Goal: Task Accomplishment & Management: Manage account settings

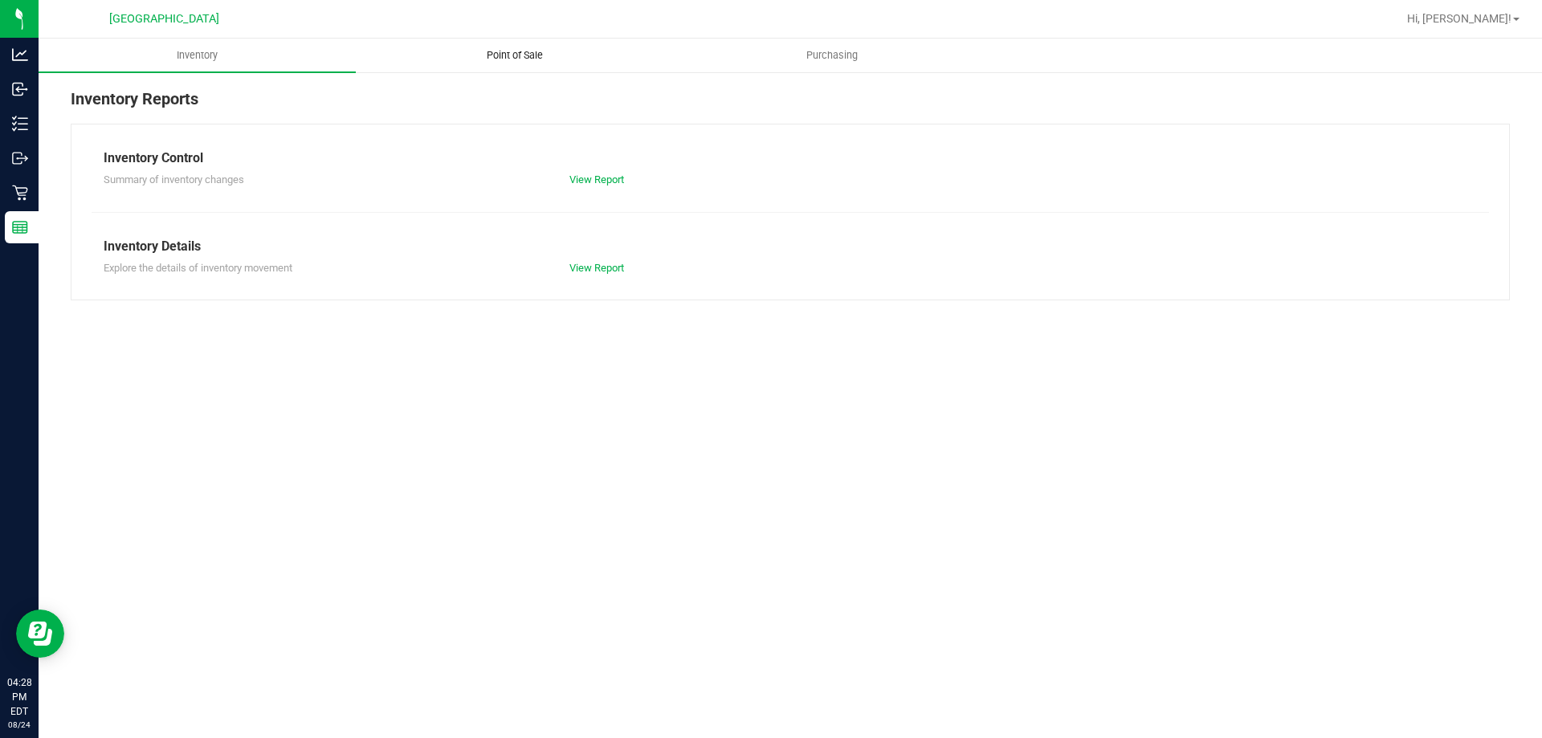
click at [512, 54] on span "Point of Sale" at bounding box center [515, 55] width 100 height 14
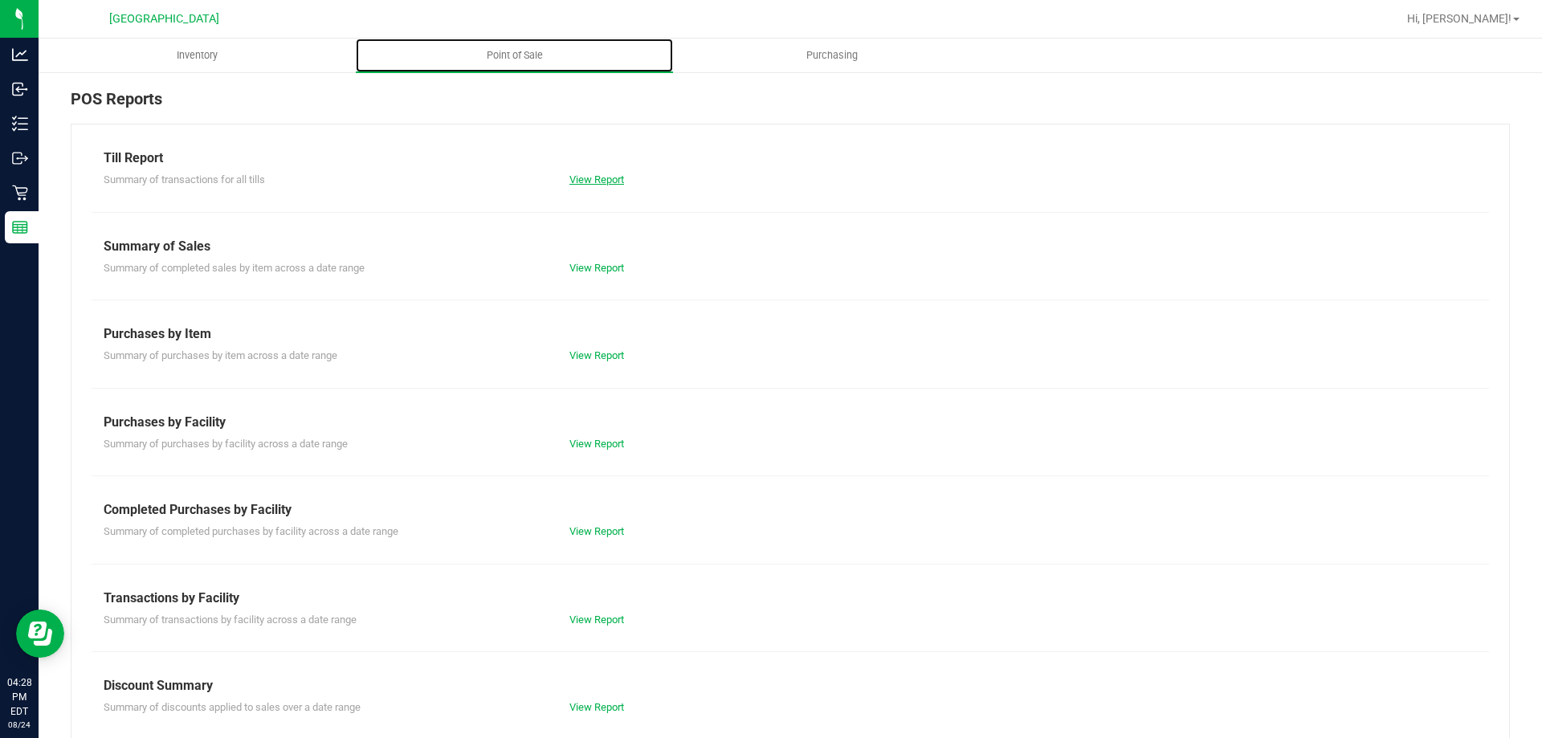
click at [595, 180] on link "View Report" at bounding box center [597, 180] width 55 height 12
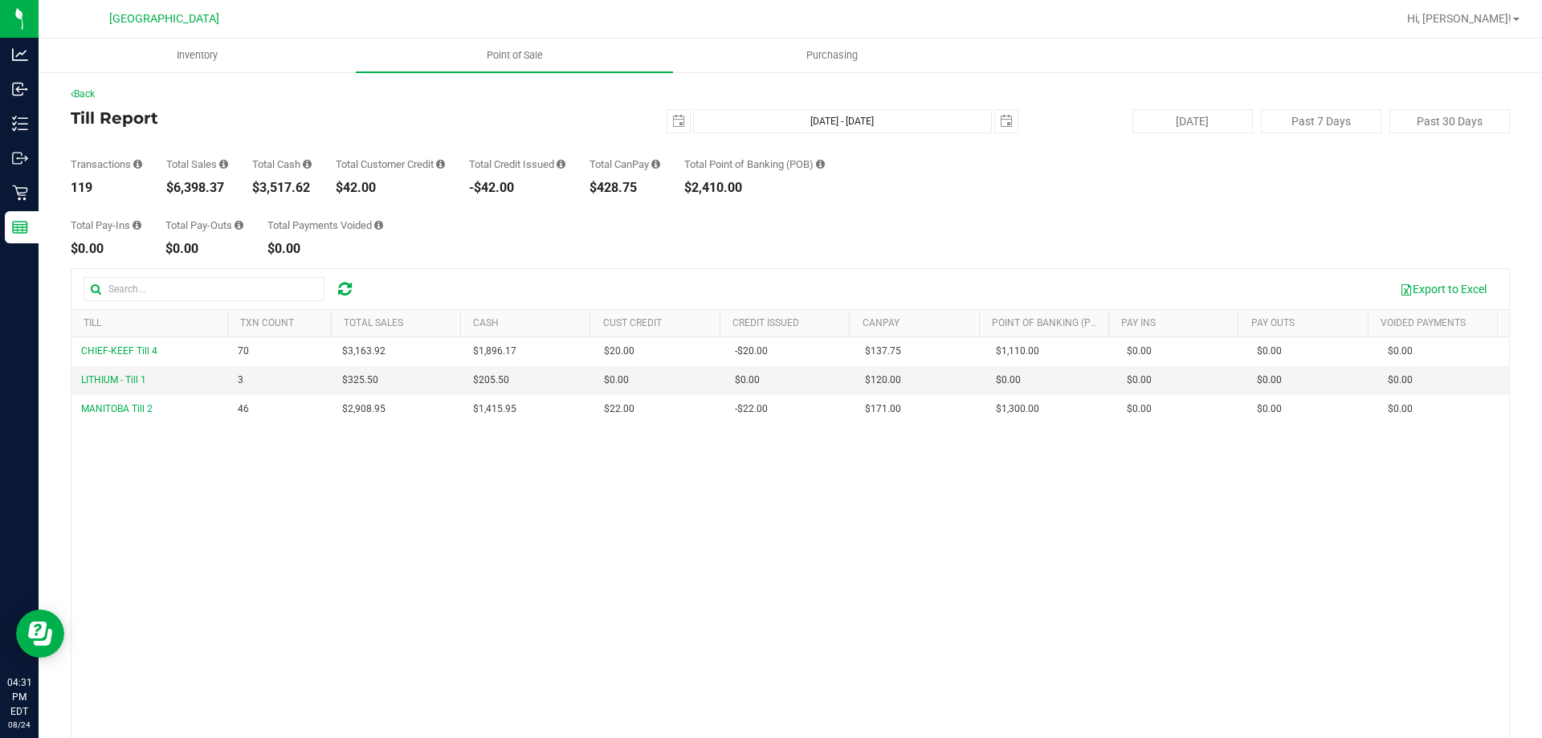
click at [43, 202] on div "Back Till Report [DATE] [DATE] - [DATE] [DATE] [DATE] Past 7 Days Past 30 Days …" at bounding box center [791, 464] width 1504 height 787
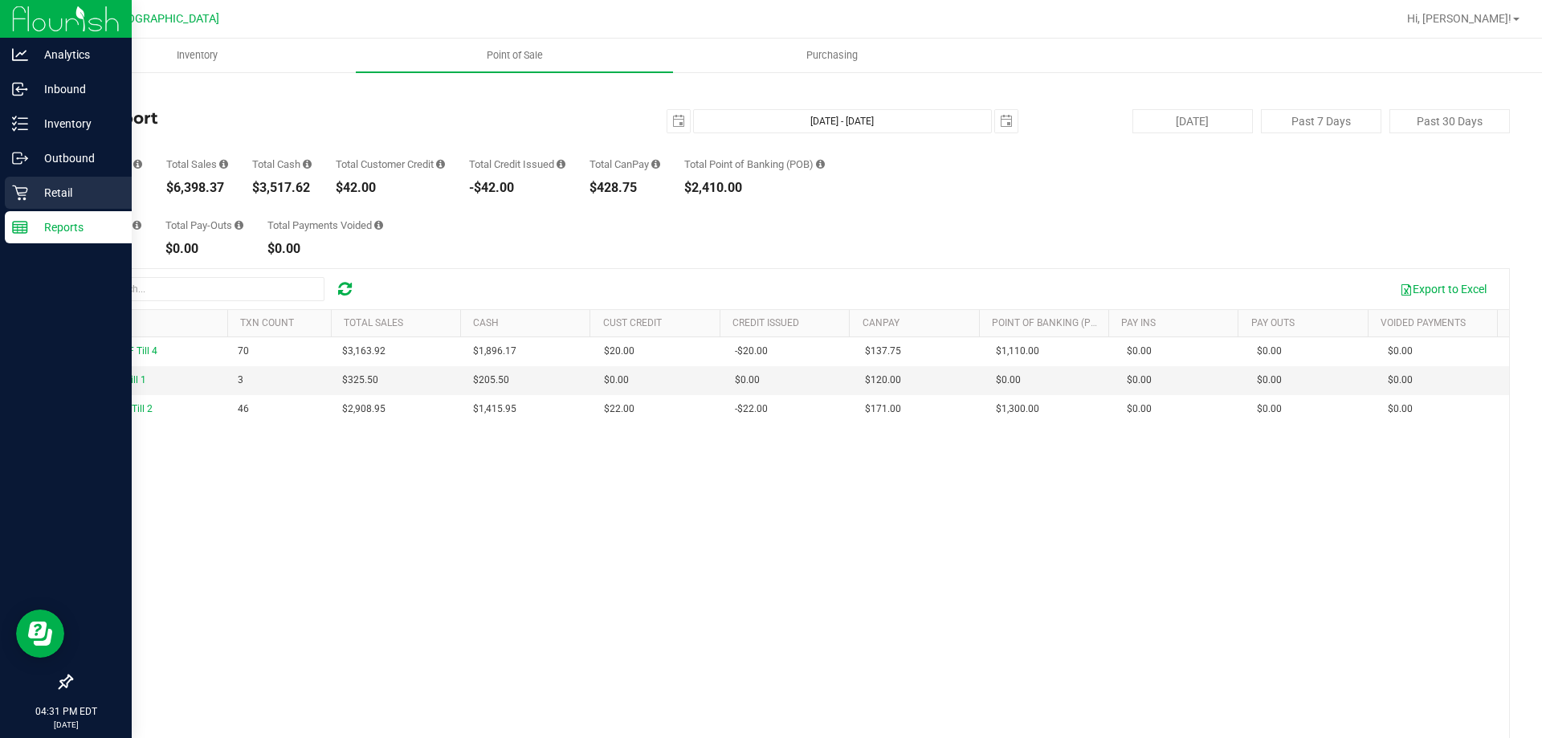
click at [30, 195] on p "Retail" at bounding box center [76, 192] width 96 height 19
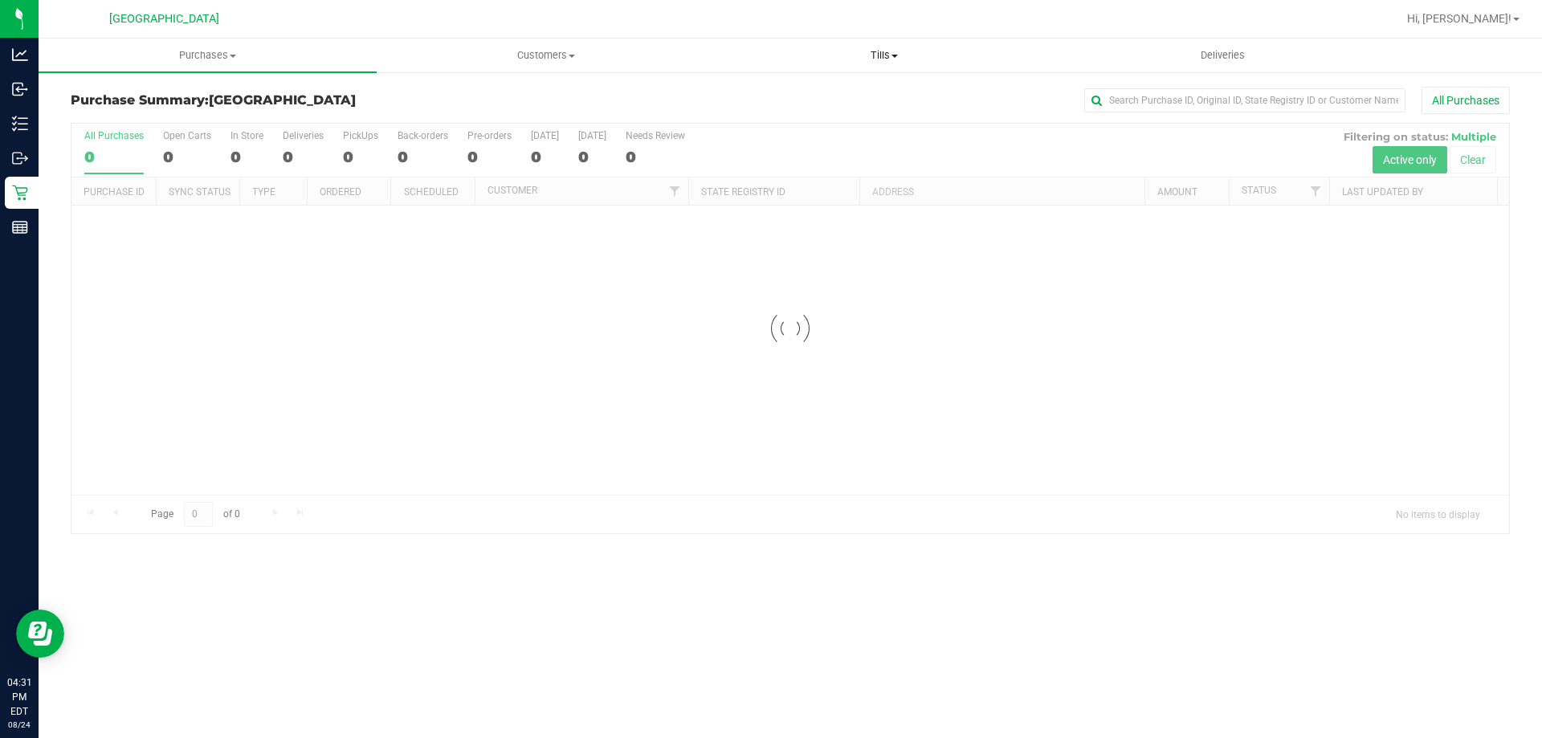
click at [893, 51] on span "Tills" at bounding box center [884, 55] width 337 height 14
click at [791, 100] on span "Manage tills" at bounding box center [769, 97] width 108 height 14
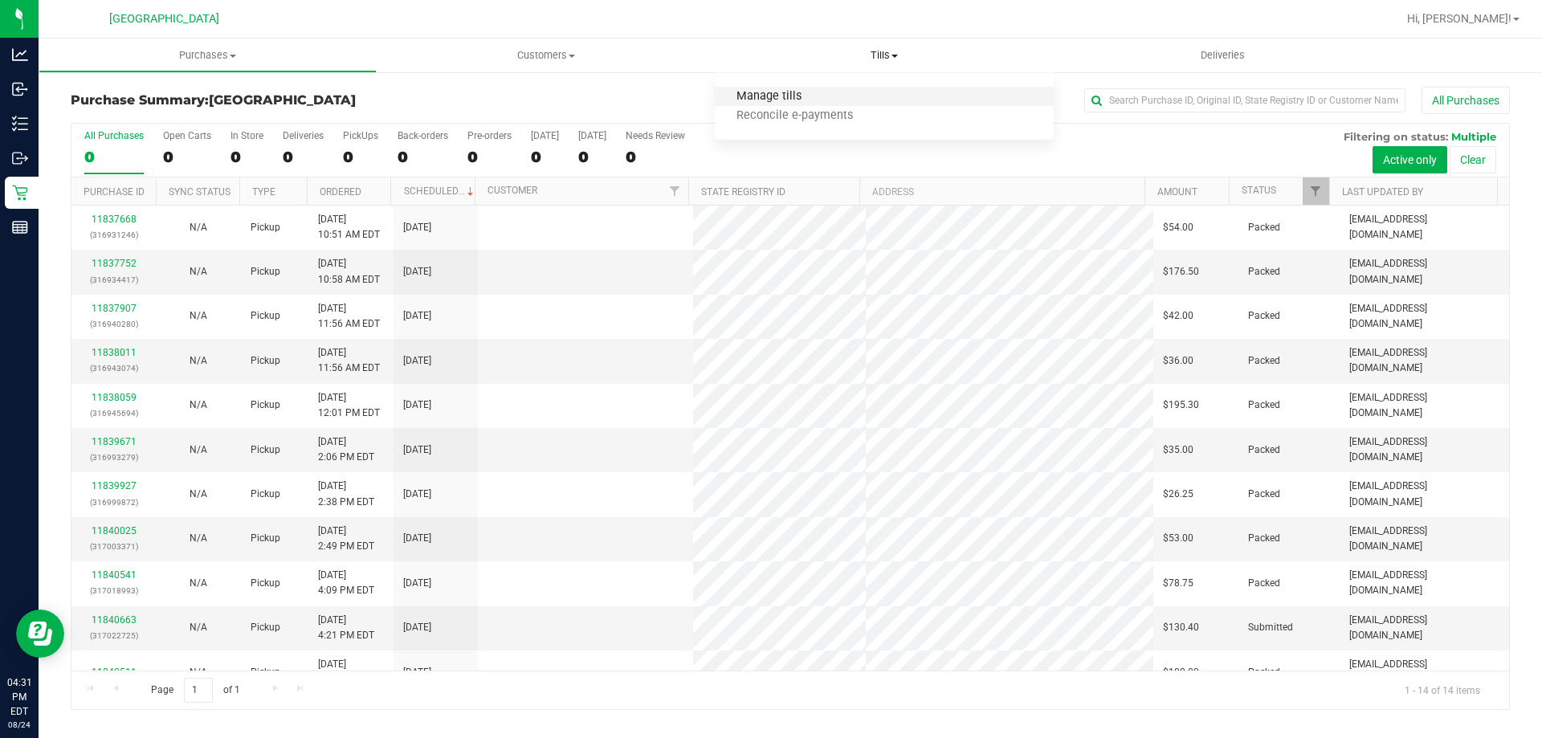
click at [796, 103] on span "Manage tills" at bounding box center [769, 97] width 108 height 14
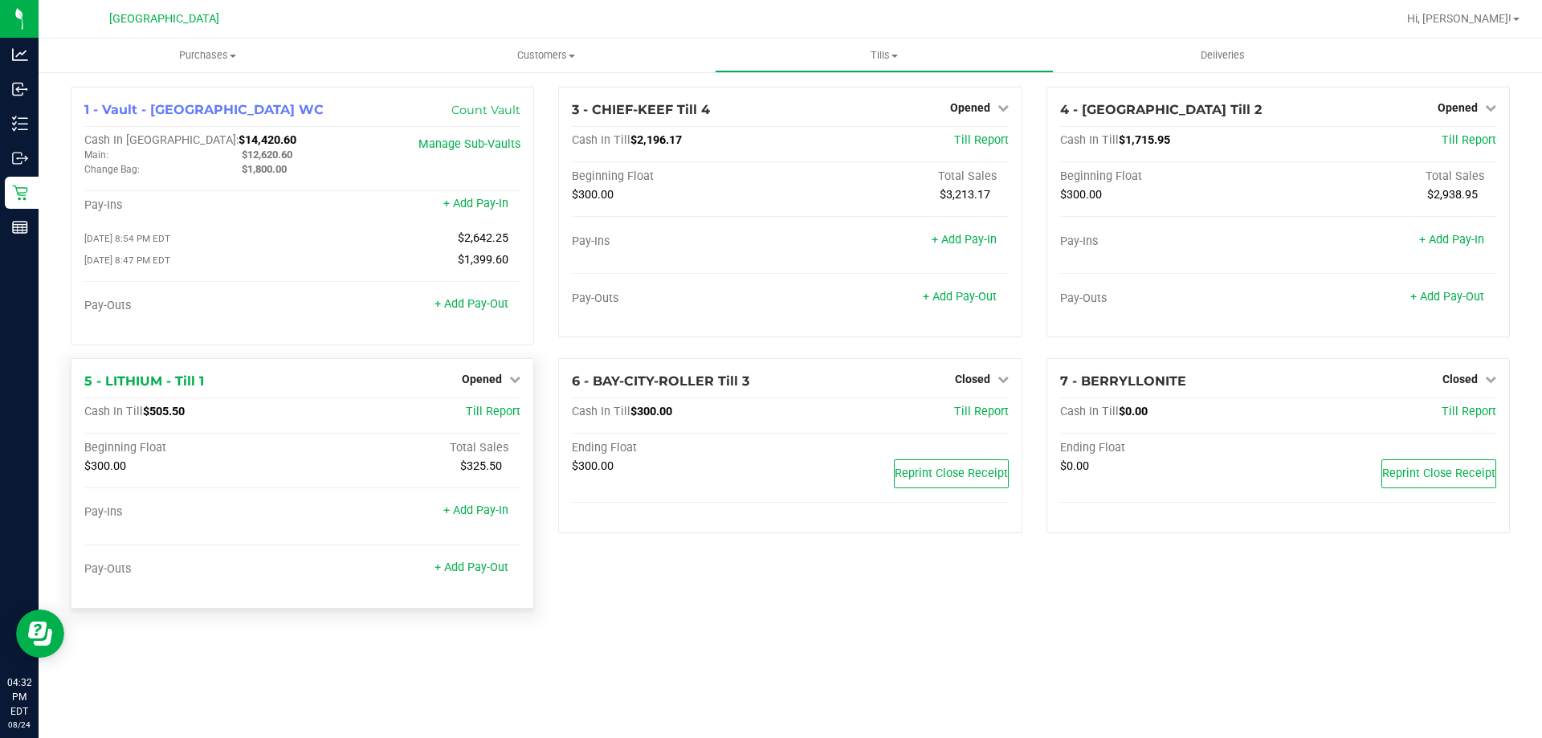
click at [528, 375] on div "5 - LITHIUM - Till 1 Opened Close Till Cash In Till $505.50 Till Report Beginni…" at bounding box center [302, 483] width 463 height 251
click at [504, 382] on link "Opened" at bounding box center [491, 379] width 59 height 13
click at [504, 412] on link "Close Till" at bounding box center [484, 412] width 43 height 13
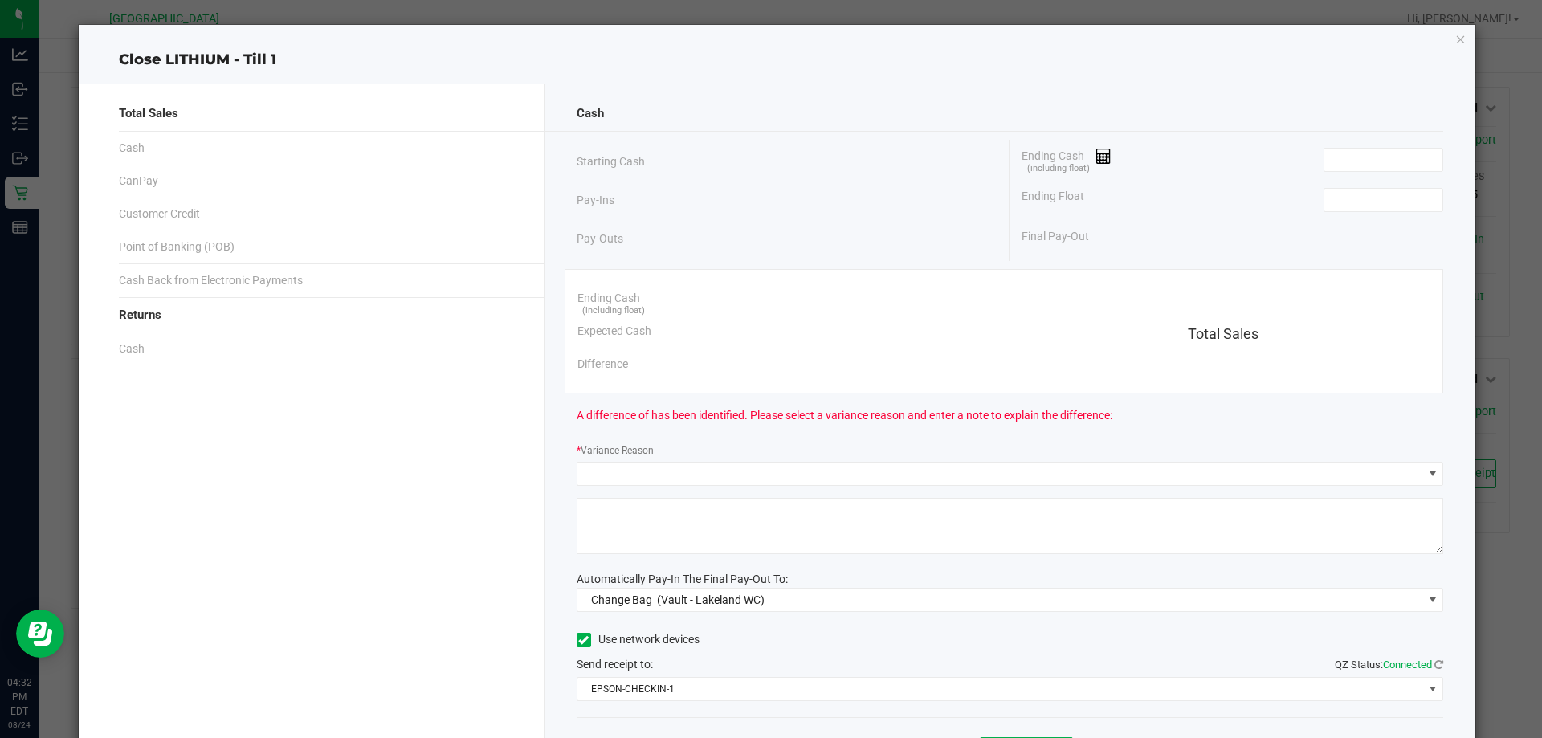
click at [1356, 146] on div "Ending Cash (including float)" at bounding box center [1233, 160] width 422 height 40
drag, startPoint x: 1355, startPoint y: 154, endPoint x: 1346, endPoint y: 168, distance: 16.3
click at [1352, 162] on input at bounding box center [1384, 160] width 118 height 22
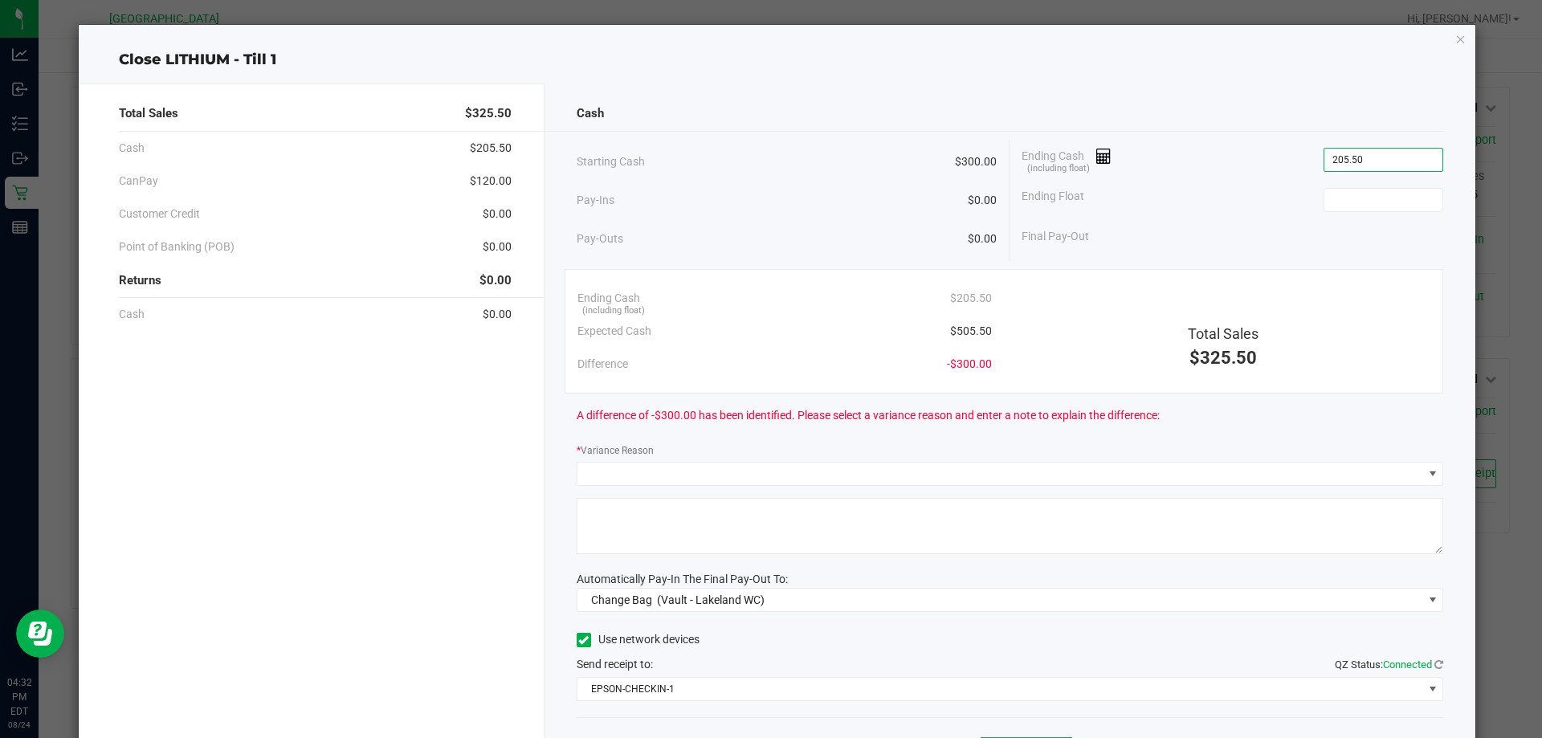
type input "$205.50"
type input "300.00"
type input "205.5"
type input "$300.00"
click at [1334, 165] on input "205.5" at bounding box center [1384, 160] width 118 height 22
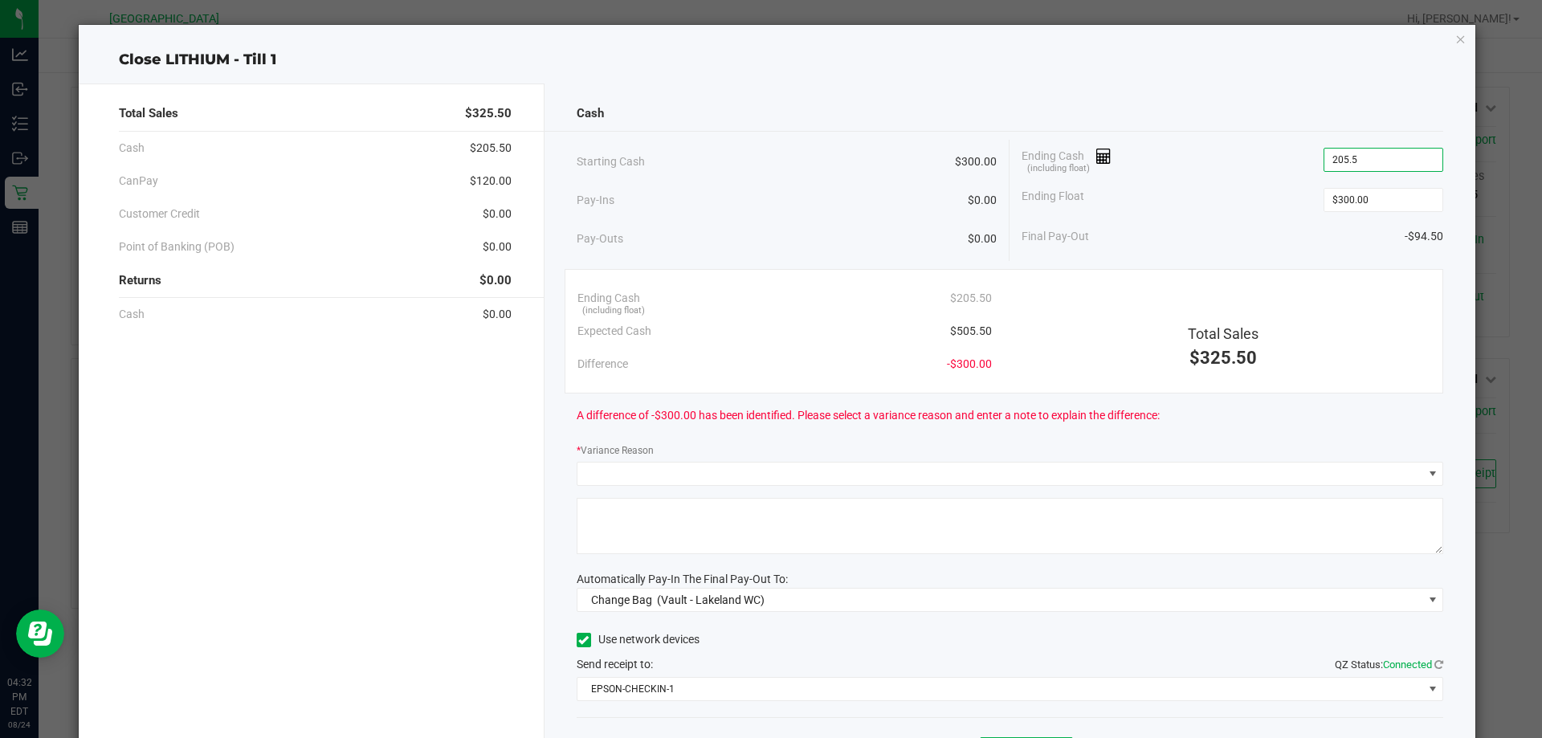
click at [1328, 165] on input "205.5" at bounding box center [1384, 160] width 118 height 22
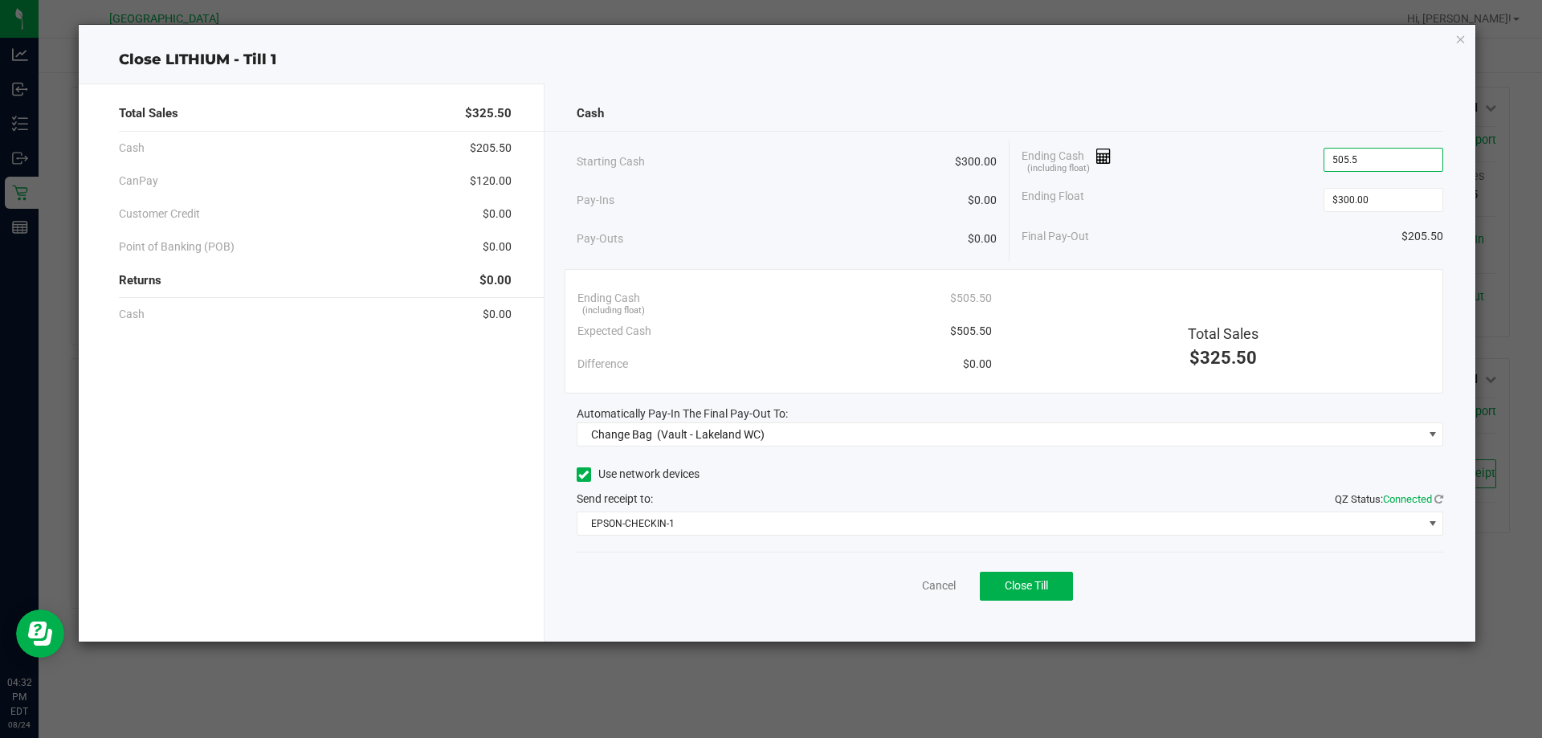
type input "$505.50"
click at [880, 447] on div "Cash Starting Cash $300.00 Pay-Ins $0.00 Pay-Outs $0.00 Ending Cash (including …" at bounding box center [1011, 363] width 932 height 558
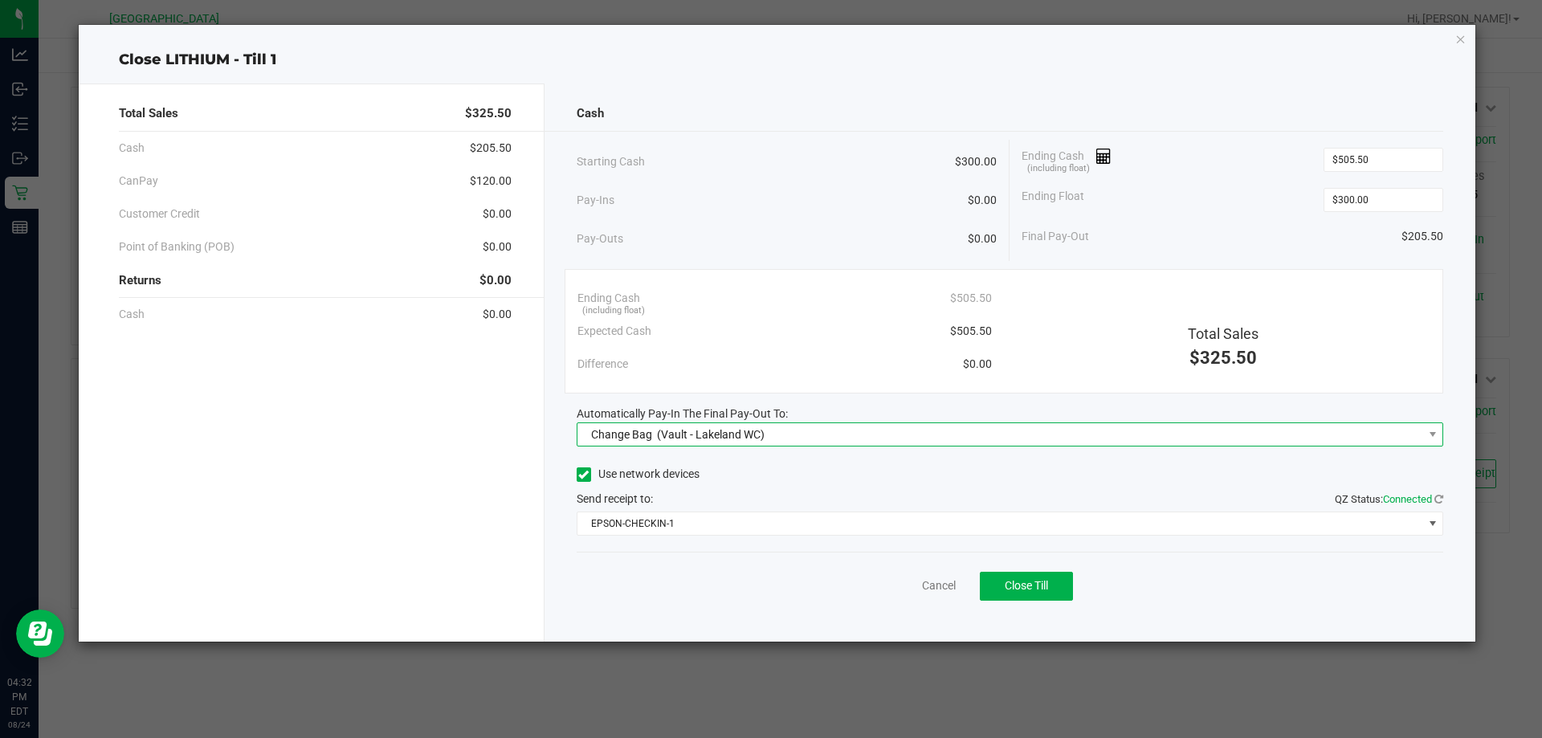
click at [878, 446] on span "Change Bag (Vault - Lakeland WC)" at bounding box center [1011, 435] width 868 height 24
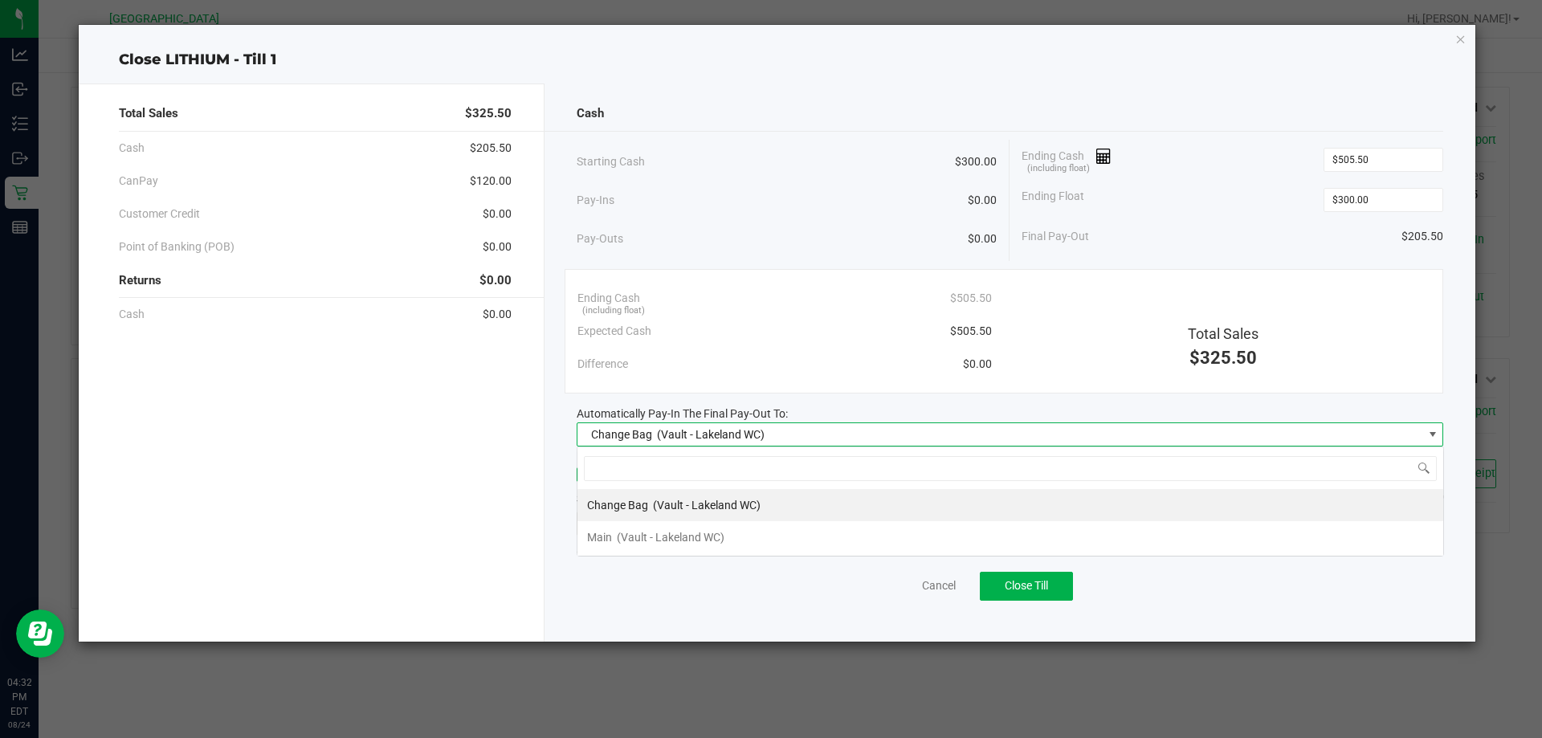
scroll to position [24, 867]
click at [769, 533] on li "Main (Vault - Lakeland WC)" at bounding box center [1011, 537] width 866 height 32
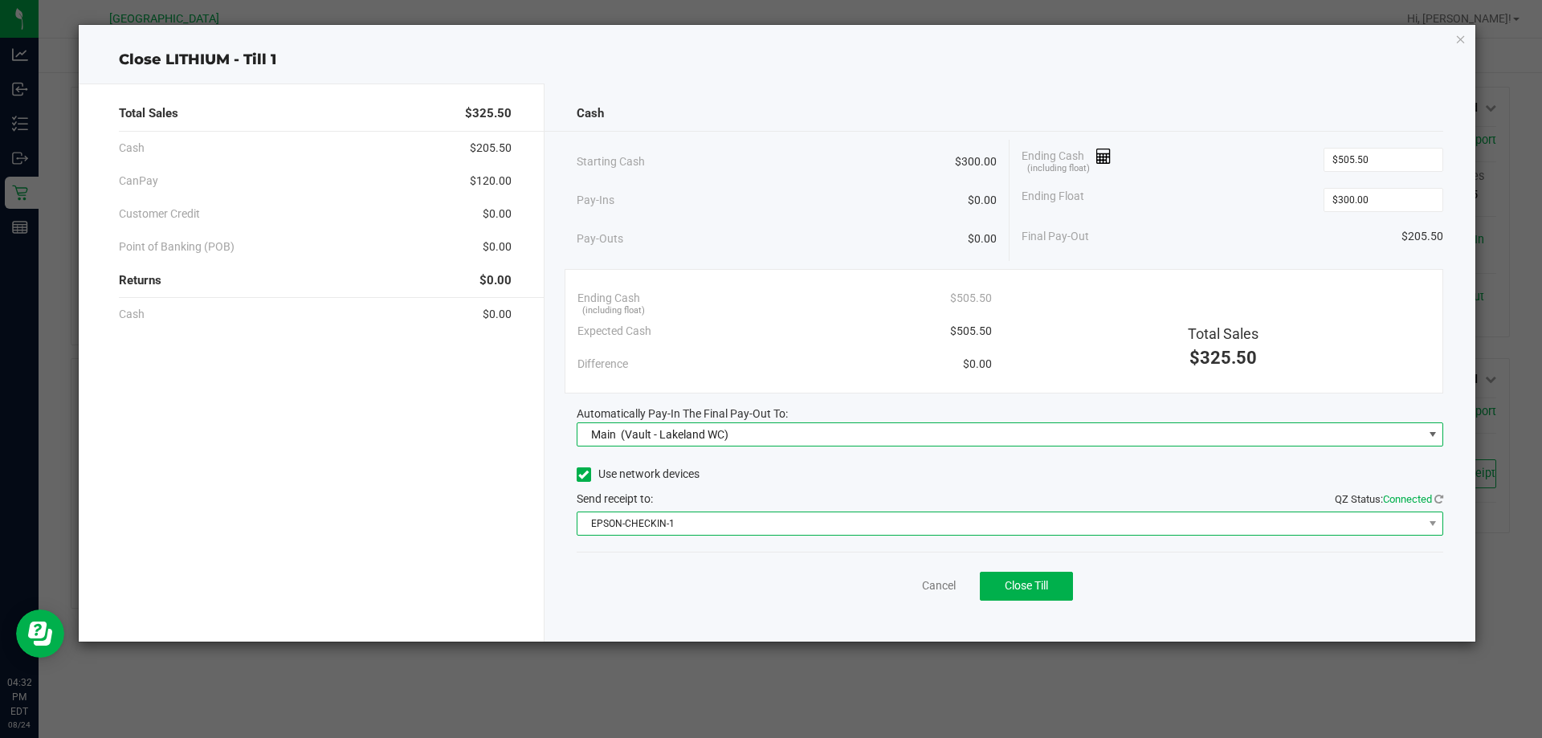
click at [763, 525] on span "EPSON-CHECKIN-1" at bounding box center [1001, 523] width 846 height 22
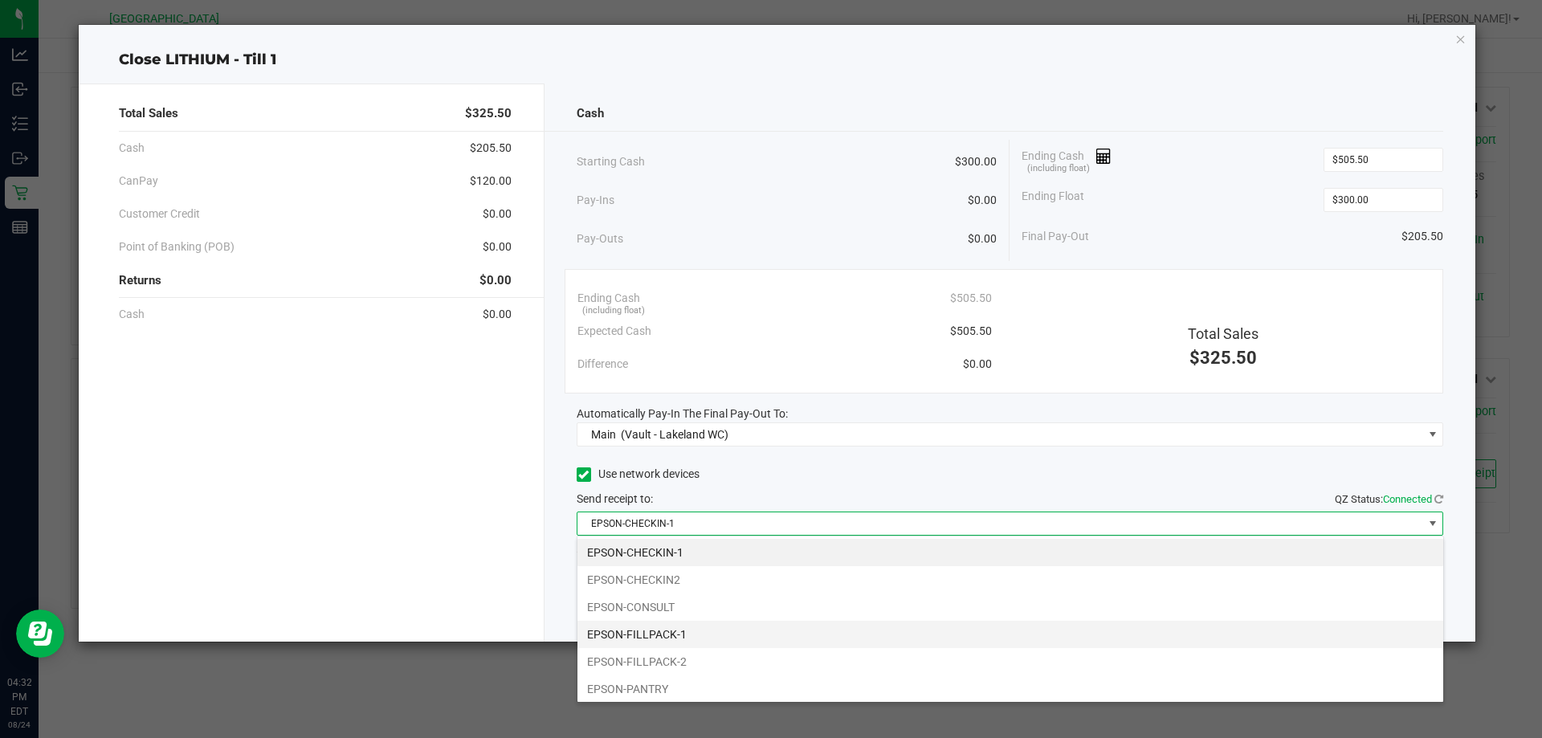
click at [704, 630] on li "EPSON-FILLPACK-1" at bounding box center [1011, 634] width 866 height 27
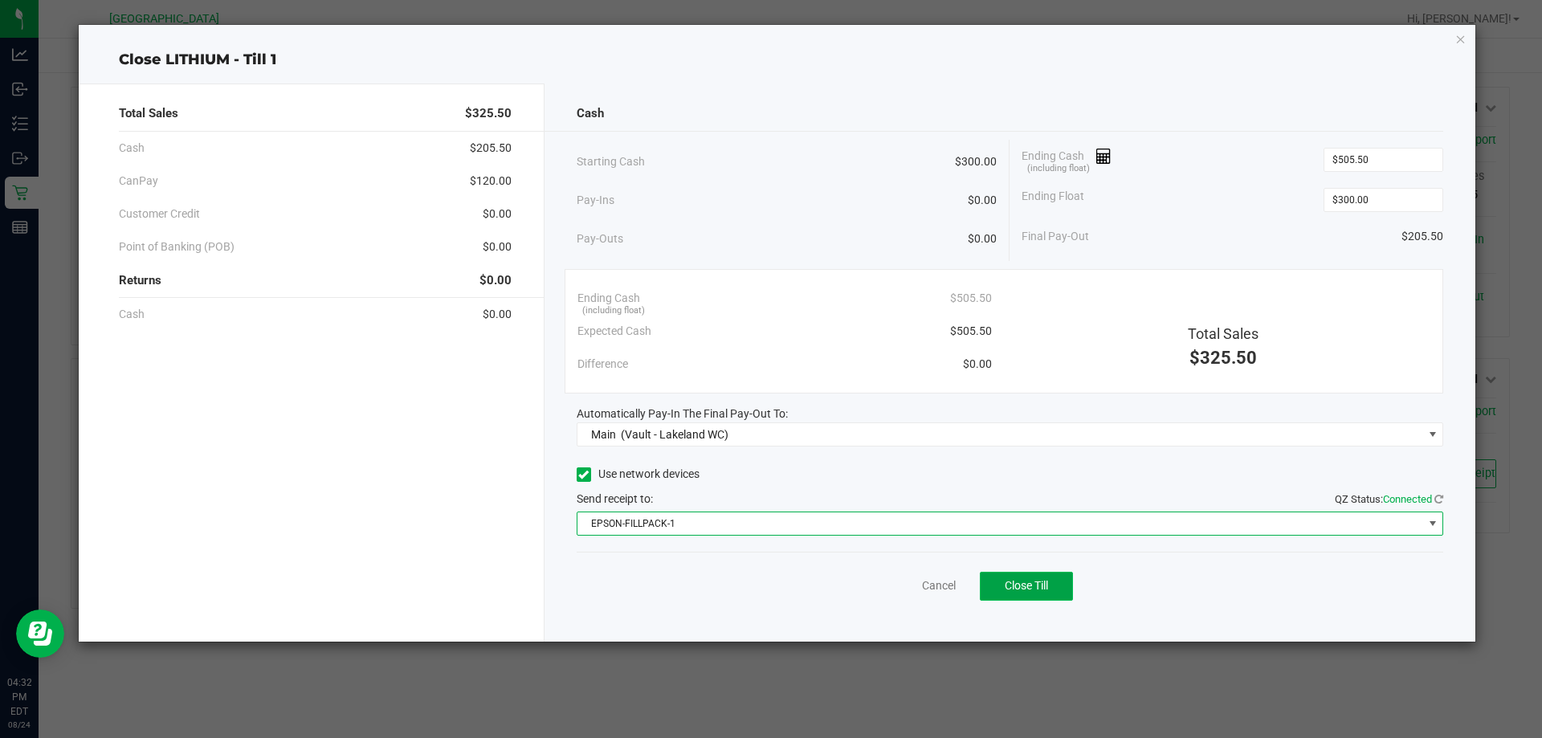
click at [1015, 590] on span "Close Till" at bounding box center [1026, 585] width 43 height 13
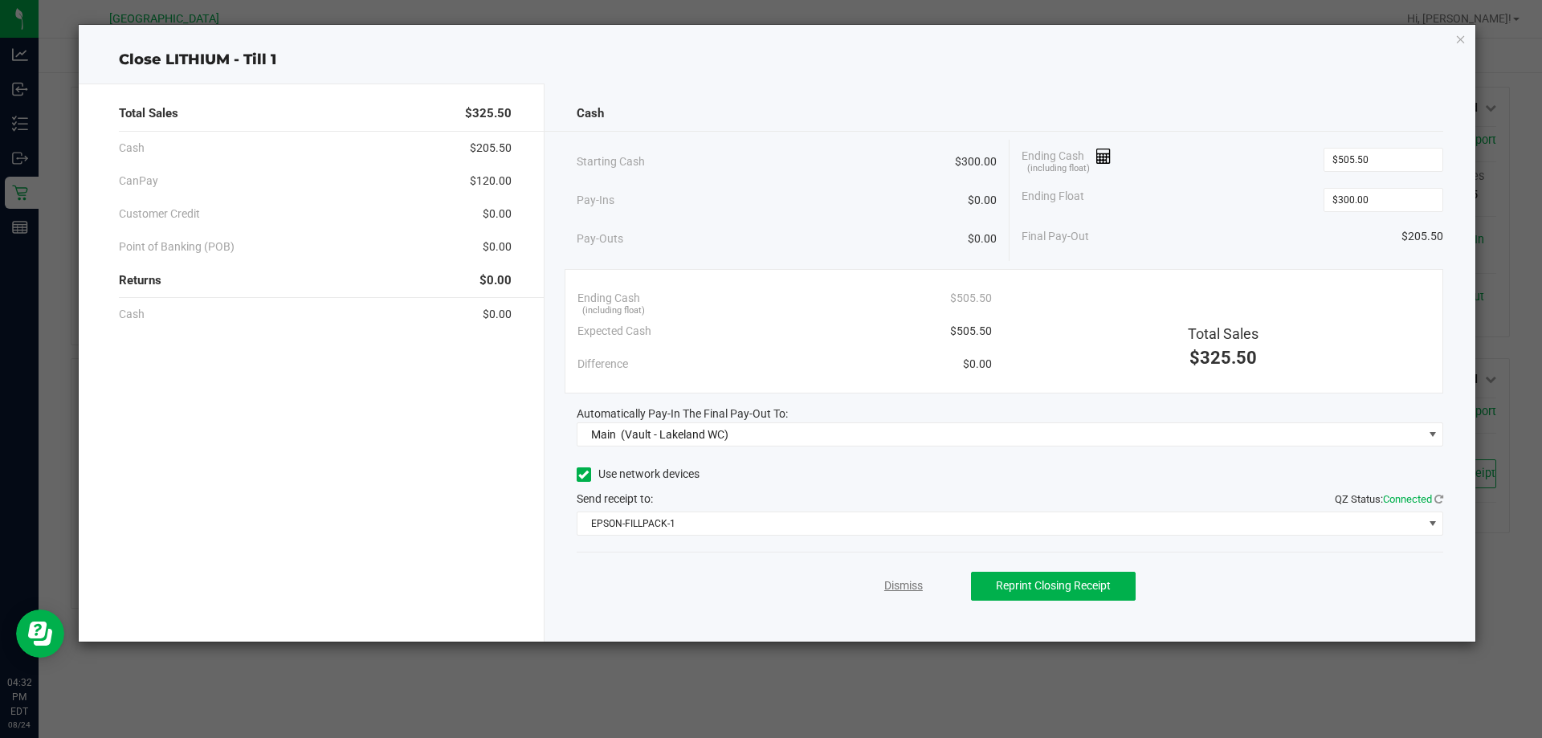
click at [904, 591] on link "Dismiss" at bounding box center [903, 586] width 39 height 17
